Goal: Task Accomplishment & Management: Manage account settings

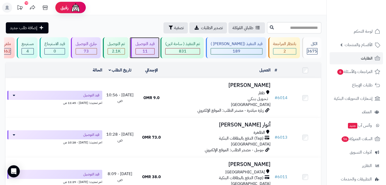
click at [148, 49] on span "11" at bounding box center [145, 51] width 5 height 6
